Goal: Find specific page/section: Find specific page/section

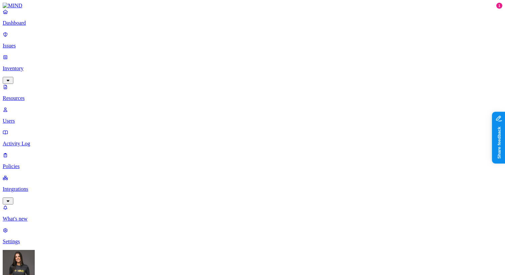
click at [45, 26] on p "Dashboard" at bounding box center [253, 23] width 500 height 6
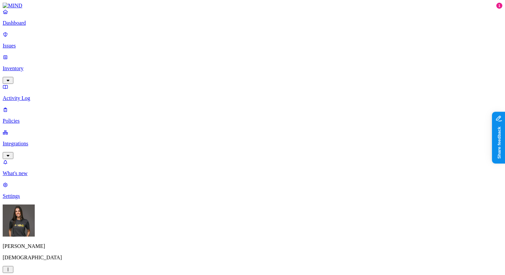
click at [11, 78] on icon "button" at bounding box center [7, 80] width 5 height 4
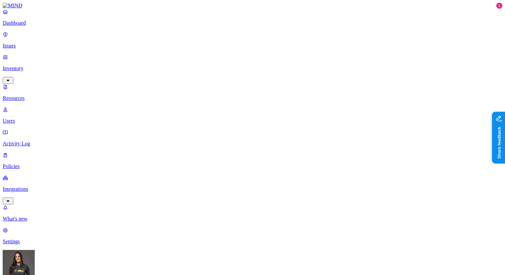
click at [43, 118] on p "Users" at bounding box center [253, 121] width 500 height 6
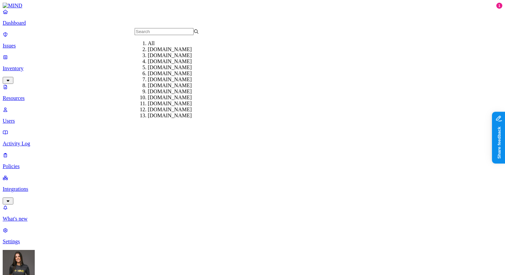
click at [149, 52] on div "[DOMAIN_NAME]" at bounding box center [180, 49] width 64 height 6
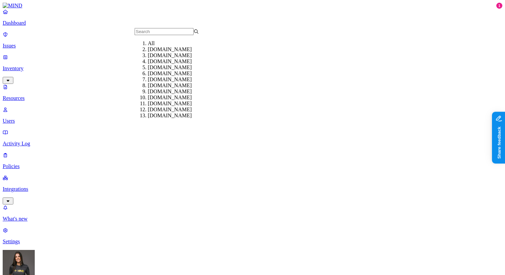
click at [152, 44] on div "All" at bounding box center [180, 43] width 64 height 6
